Goal: Task Accomplishment & Management: Manage account settings

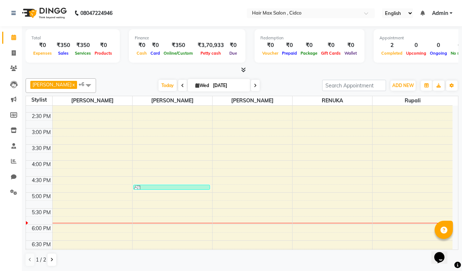
scroll to position [219, 0]
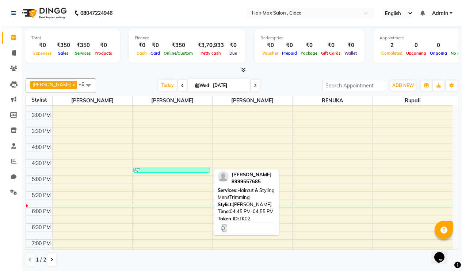
click at [204, 169] on div at bounding box center [172, 172] width 76 height 7
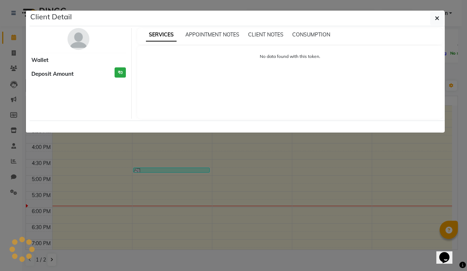
select select "3"
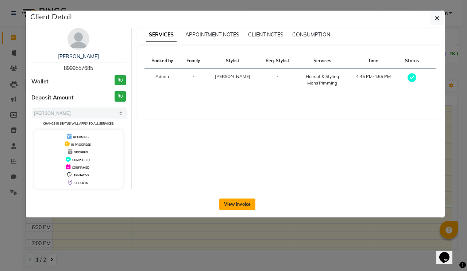
click at [231, 201] on button "View Invoice" at bounding box center [237, 205] width 36 height 12
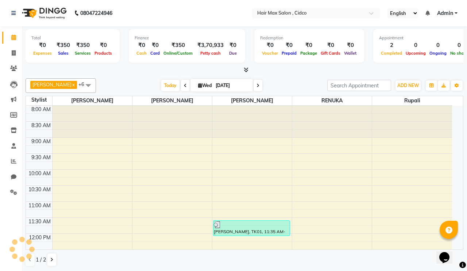
select select "7580"
select select "service"
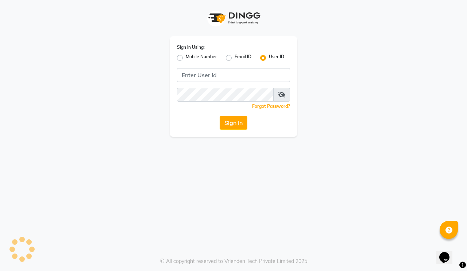
type input "hairmaxsalon"
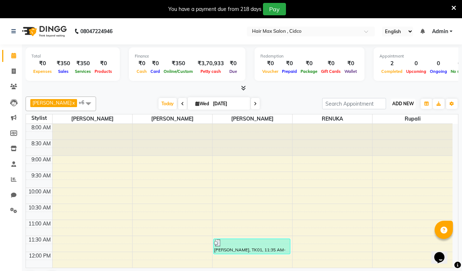
click at [401, 102] on span "ADD NEW" at bounding box center [403, 103] width 22 height 5
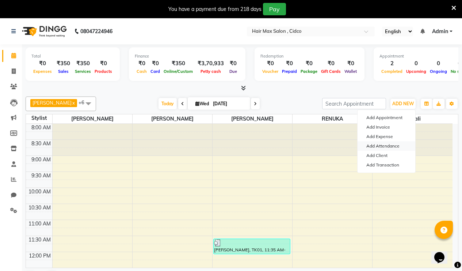
click at [398, 144] on link "Add Attendance" at bounding box center [386, 146] width 58 height 9
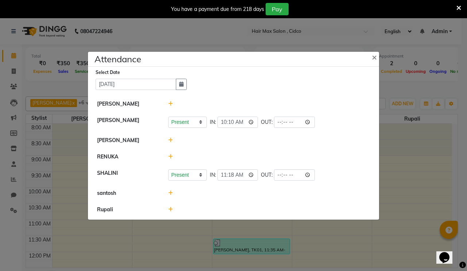
click at [171, 103] on icon at bounding box center [170, 103] width 5 height 5
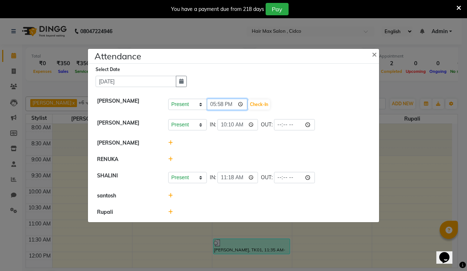
click at [213, 105] on input "17:58" at bounding box center [227, 104] width 41 height 11
type input "08:49"
click at [267, 103] on button "Check-In" at bounding box center [259, 105] width 22 height 10
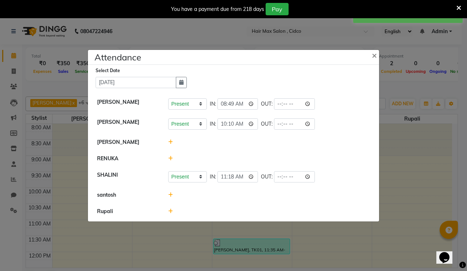
click at [167, 208] on li "Rupali" at bounding box center [234, 212] width 288 height 16
click at [169, 209] on icon at bounding box center [170, 211] width 5 height 5
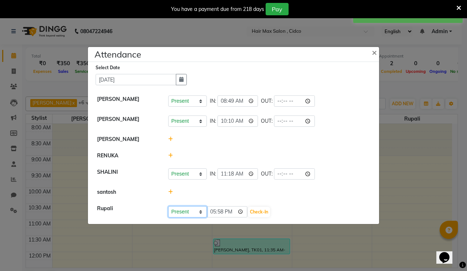
click at [202, 212] on select "Present Absent Late Half Day Weekly Off" at bounding box center [187, 212] width 39 height 11
select select "A"
click at [168, 207] on select "Present Absent Late Half Day Weekly Off" at bounding box center [187, 212] width 39 height 11
click at [218, 211] on button "Save" at bounding box center [215, 212] width 14 height 10
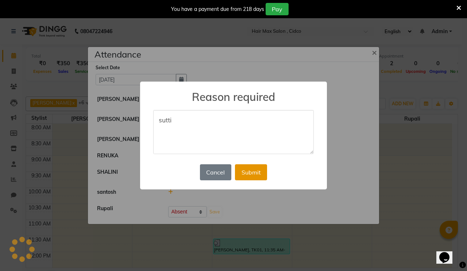
type textarea "sutti"
click at [249, 171] on button "Submit" at bounding box center [251, 173] width 32 height 16
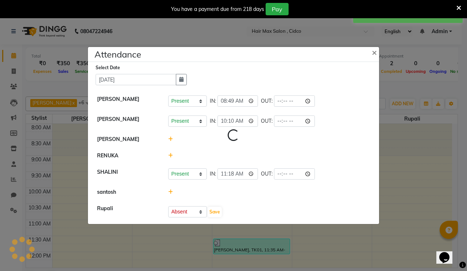
select select "A"
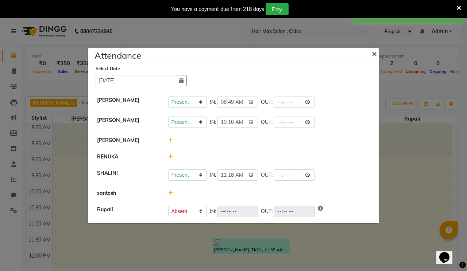
click at [373, 52] on span "×" at bounding box center [374, 53] width 5 height 11
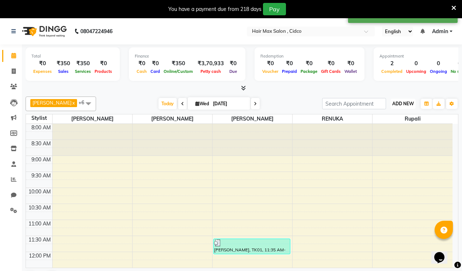
click at [392, 101] on span "ADD NEW" at bounding box center [403, 103] width 22 height 5
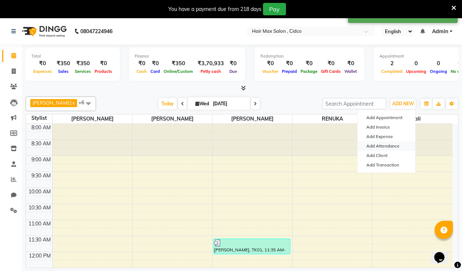
click at [383, 147] on link "Add Attendance" at bounding box center [386, 146] width 58 height 9
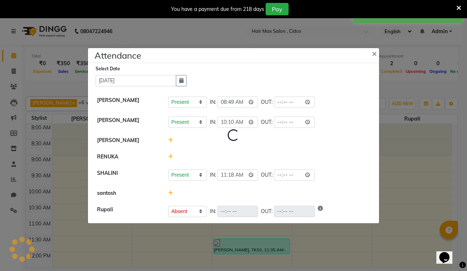
select select "A"
click at [171, 193] on icon at bounding box center [170, 193] width 5 height 5
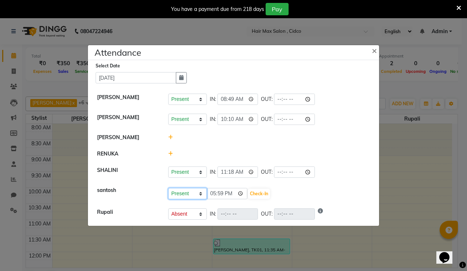
click at [171, 193] on select "Present Absent Late Half Day Weekly Off" at bounding box center [187, 193] width 39 height 11
click at [296, 192] on div "Present Absent Late Half Day Weekly Off 17:59 Check-In" at bounding box center [269, 194] width 202 height 12
click at [371, 50] on button "×" at bounding box center [375, 50] width 18 height 20
